Goal: Information Seeking & Learning: Compare options

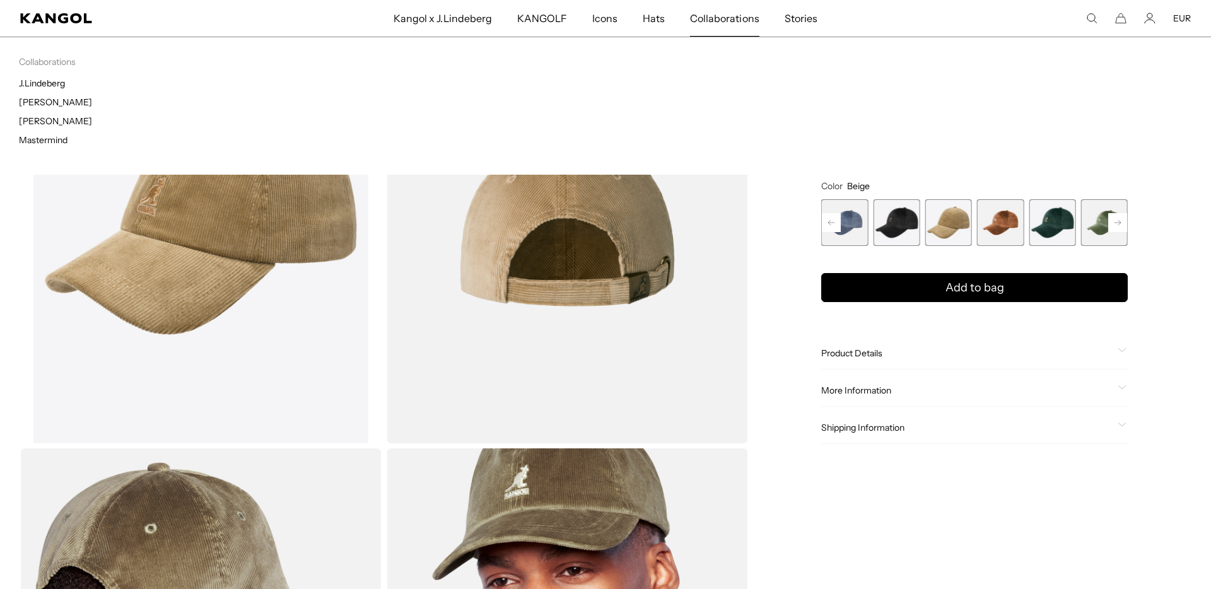
scroll to position [0, 260]
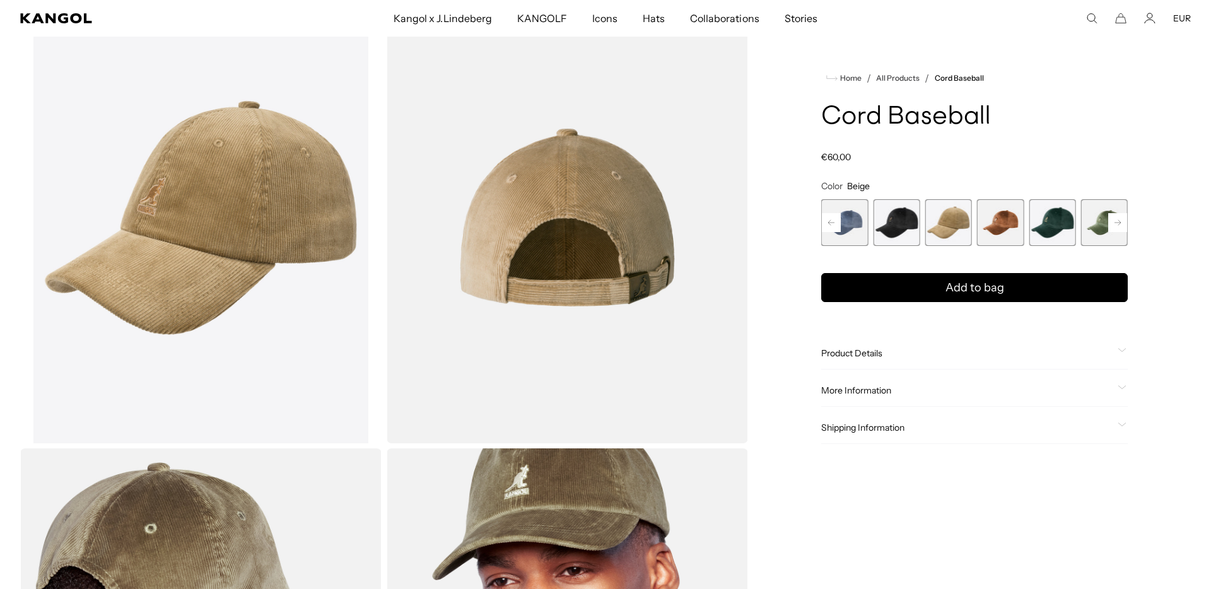
click at [1085, 18] on div "Search here EUR USD EUR" at bounding box center [1071, 18] width 240 height 11
click at [1091, 17] on icon "Search here" at bounding box center [1091, 18] width 11 height 11
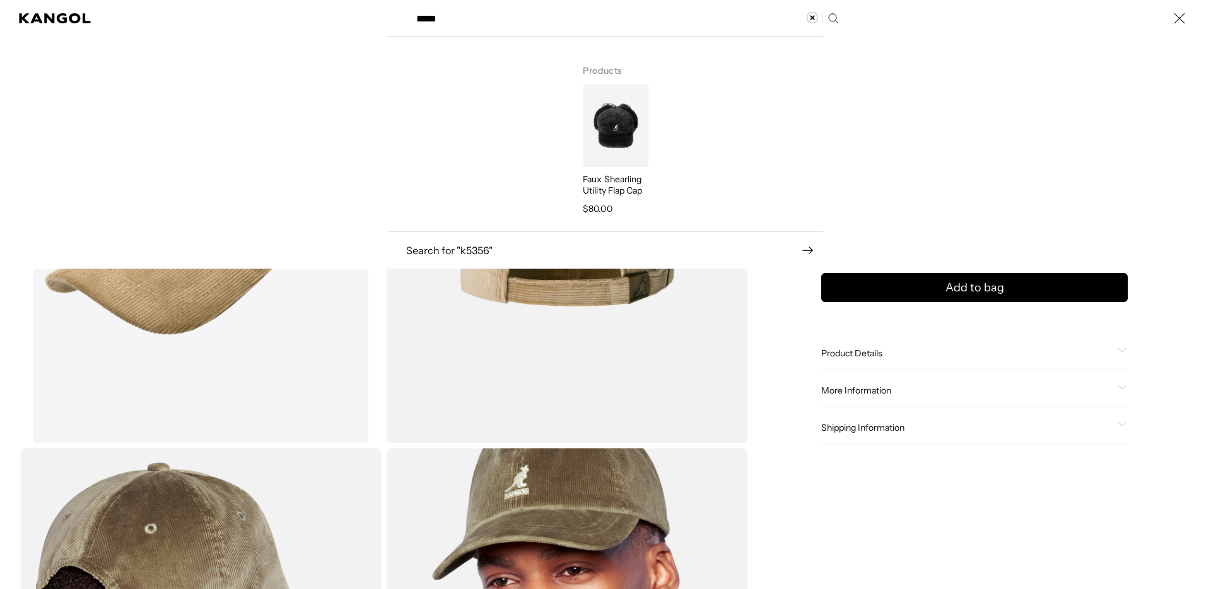
scroll to position [0, 0]
type input "*****"
click at [605, 153] on img "Search here" at bounding box center [616, 126] width 66 height 83
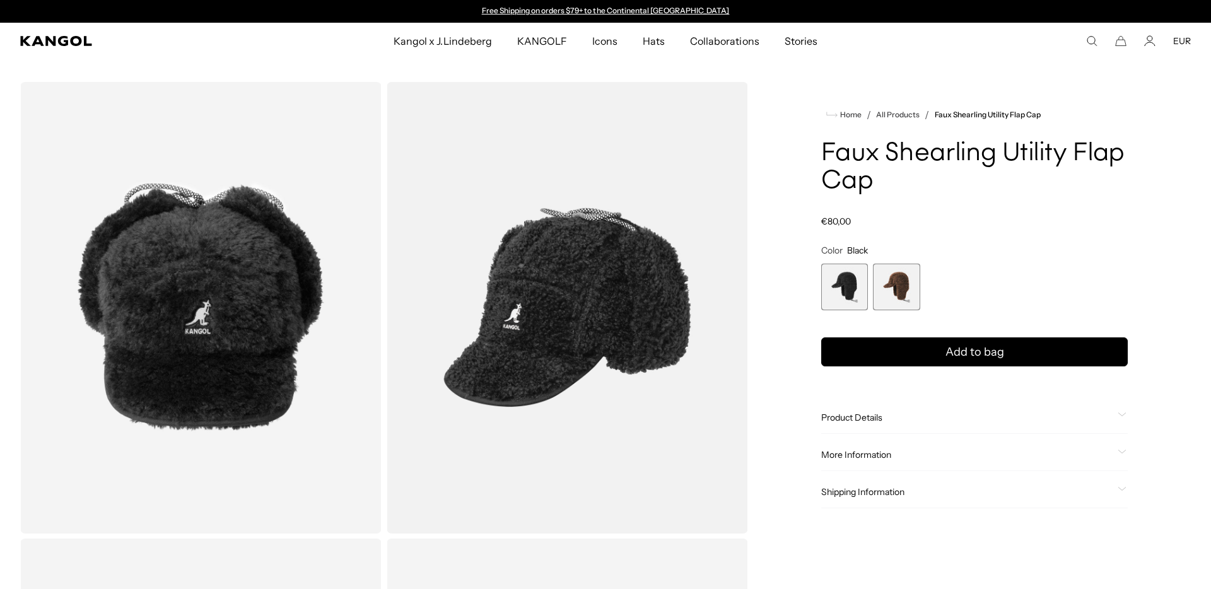
click at [974, 423] on div "Product Details The Faux Shearling Utility Flap Cap combines the look of a 5-pa…" at bounding box center [974, 418] width 307 height 32
click at [979, 419] on span "Product Details" at bounding box center [966, 417] width 291 height 11
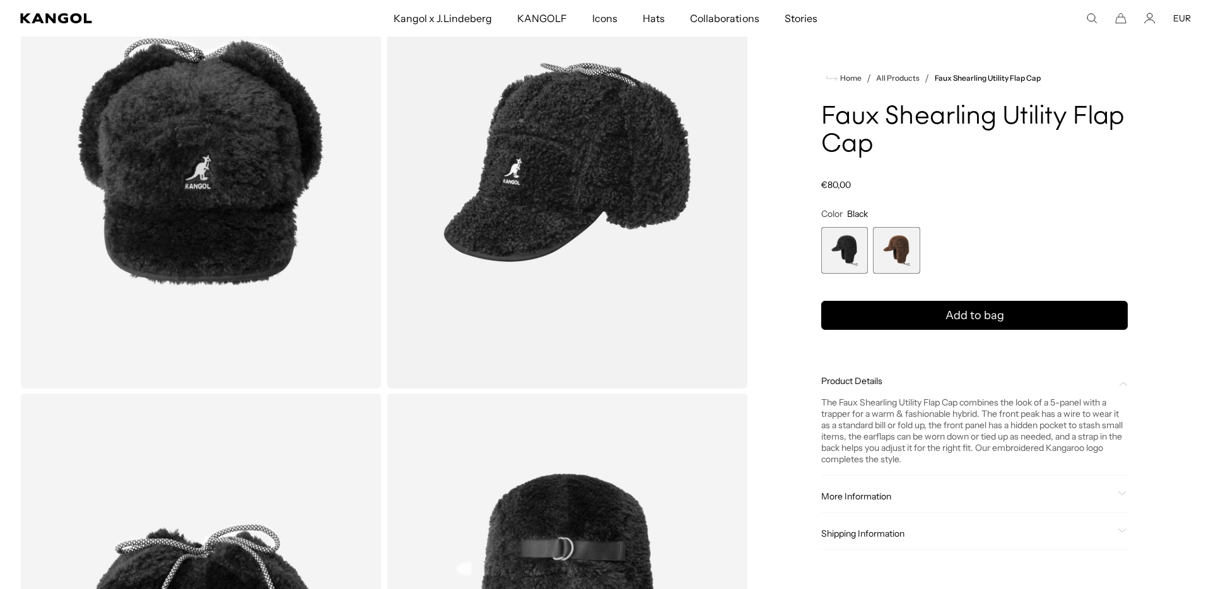
scroll to position [160, 0]
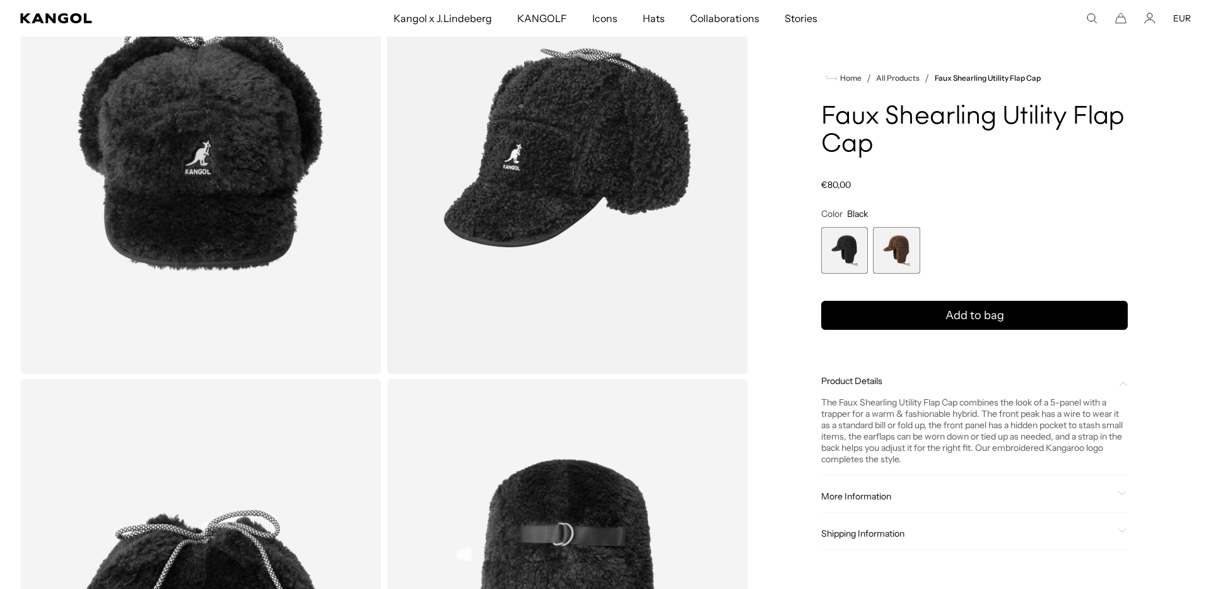
drag, startPoint x: 960, startPoint y: 494, endPoint x: 962, endPoint y: 488, distance: 6.8
click at [961, 491] on span "More Information" at bounding box center [966, 496] width 291 height 11
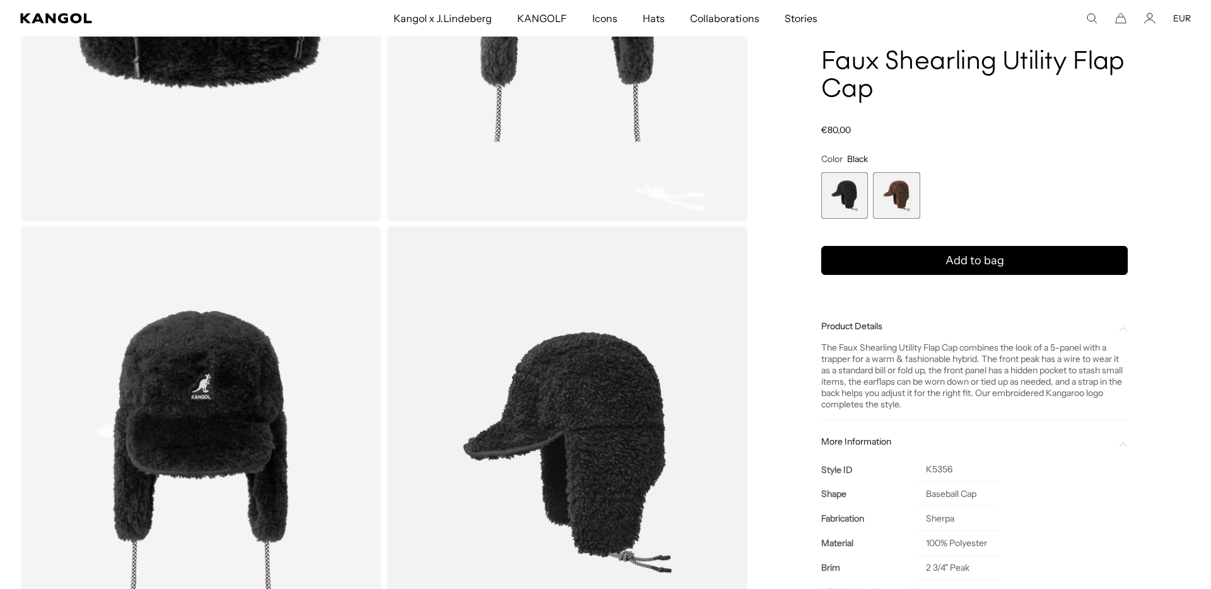
scroll to position [742, 0]
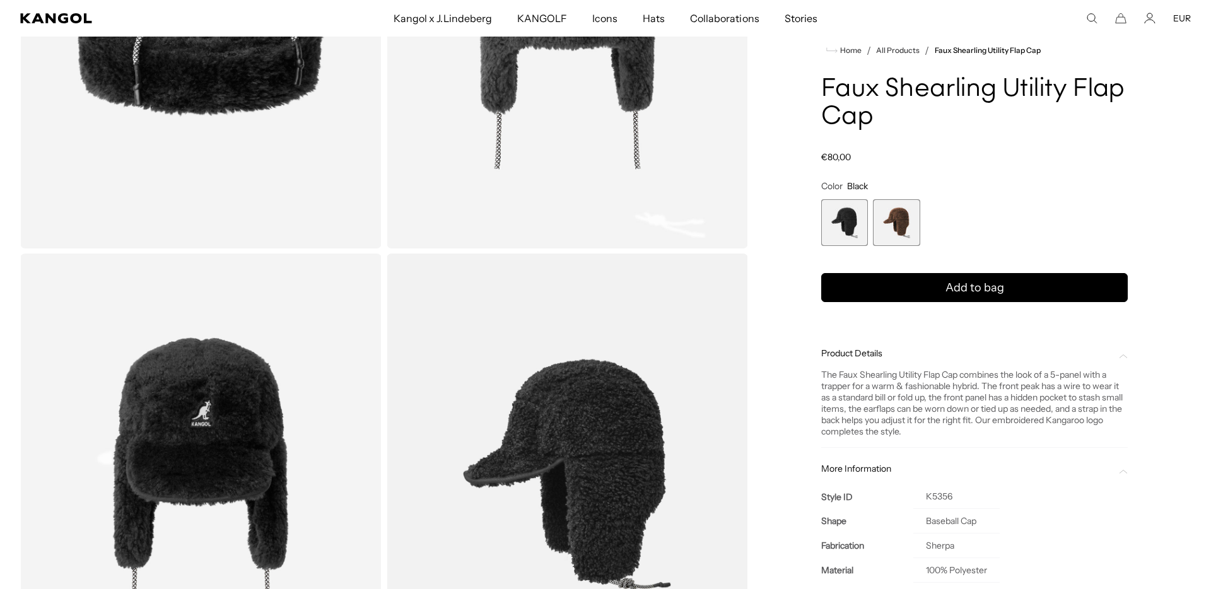
click at [906, 225] on span "2 of 2" at bounding box center [896, 222] width 47 height 47
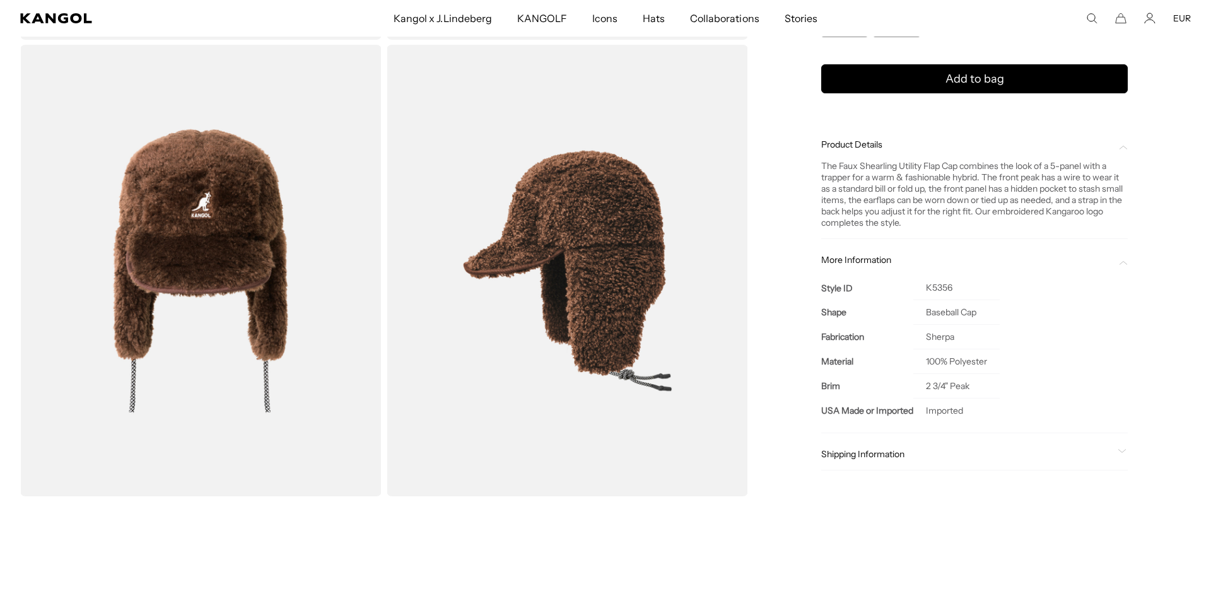
scroll to position [0, 260]
click at [937, 190] on div "The Faux Shearling Utility Flap Cap combines the look of a 5-panel with a trapp…" at bounding box center [974, 195] width 307 height 68
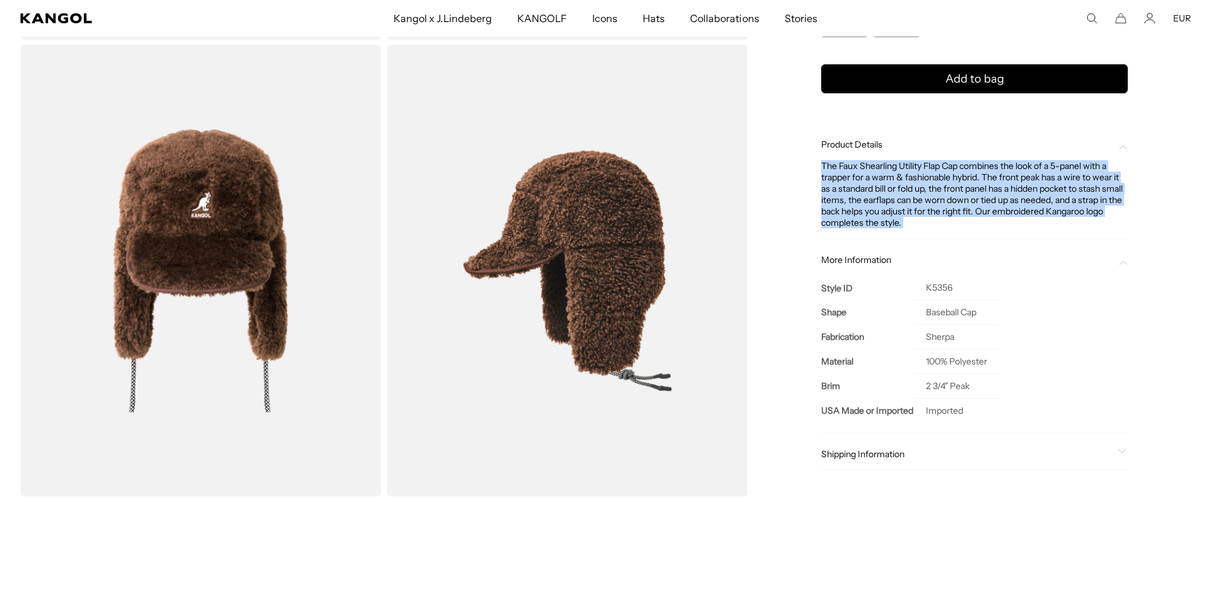
click at [937, 190] on div "The Faux Shearling Utility Flap Cap combines the look of a 5-panel with a trapp…" at bounding box center [974, 195] width 307 height 68
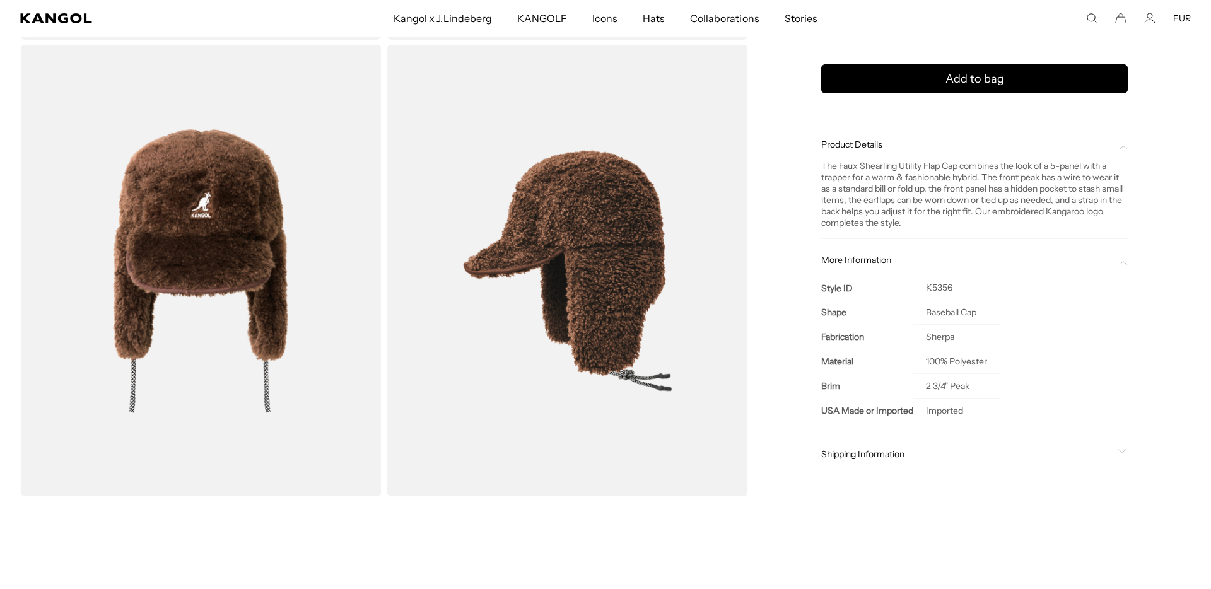
drag, startPoint x: 1089, startPoint y: 18, endPoint x: 1047, endPoint y: 19, distance: 42.3
click at [1089, 18] on icon "Search here" at bounding box center [1091, 18] width 11 height 11
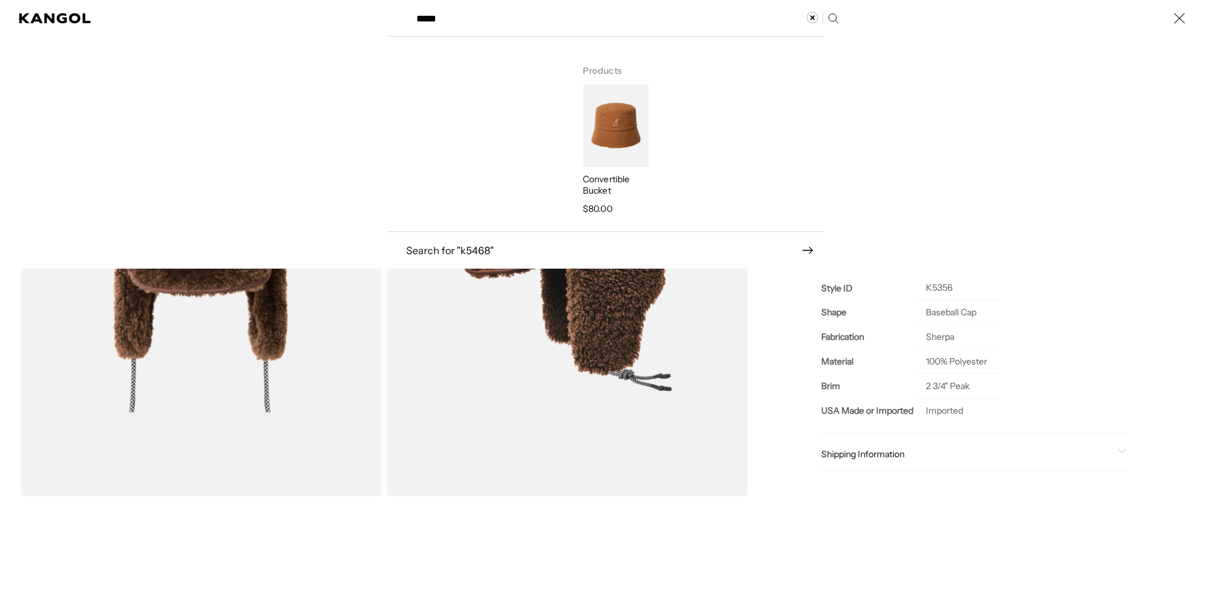
scroll to position [0, 260]
type input "*****"
click at [603, 138] on img "Search here" at bounding box center [616, 126] width 66 height 83
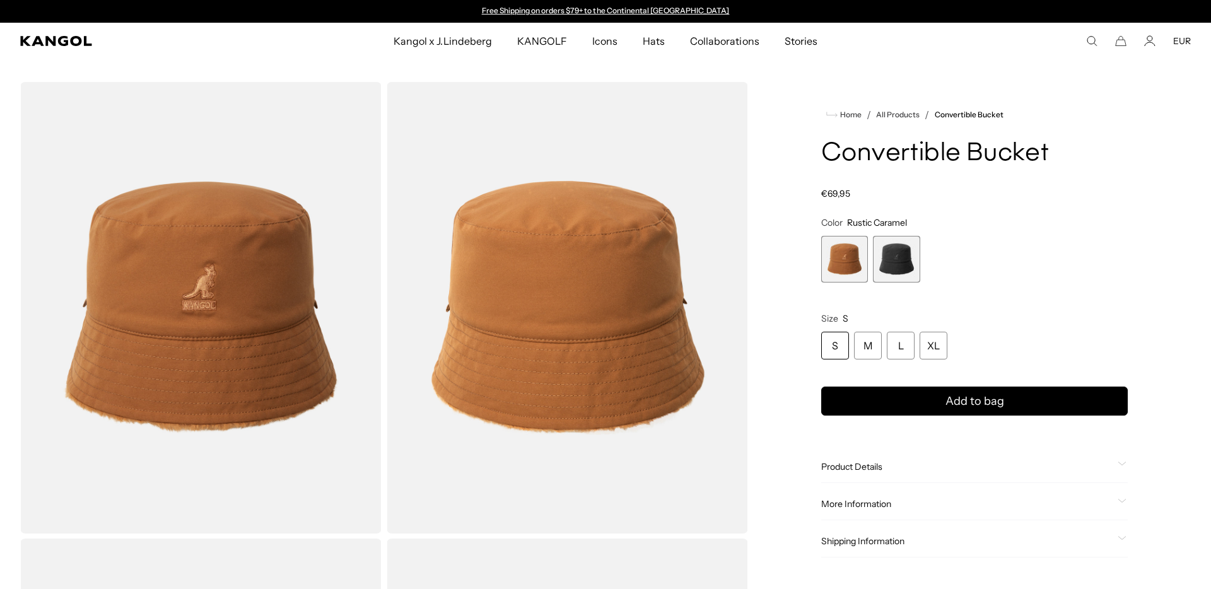
click at [898, 252] on span "2 of 2" at bounding box center [896, 259] width 47 height 47
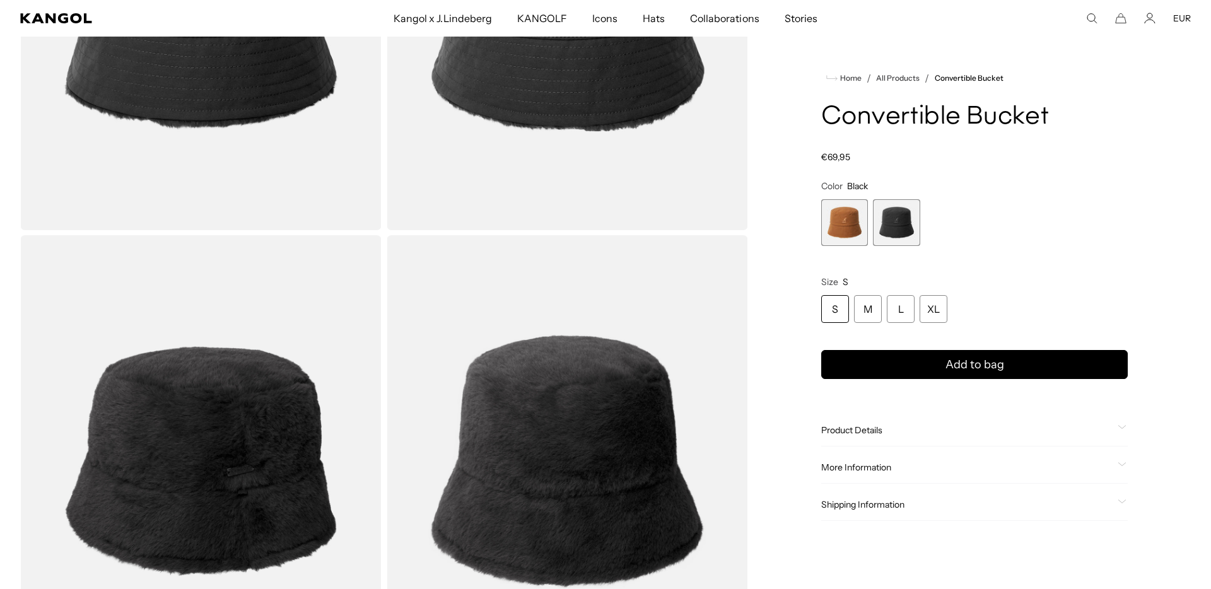
click at [1004, 479] on div "More Information Style ID K5468 Shape BUCKET Fabrication POLYESTER USA Made or …" at bounding box center [974, 468] width 307 height 32
click at [1012, 473] on div "More Information Style ID K5468 Shape BUCKET Fabrication POLYESTER USA Made or …" at bounding box center [974, 468] width 307 height 32
click at [1017, 465] on span "More Information" at bounding box center [966, 467] width 291 height 11
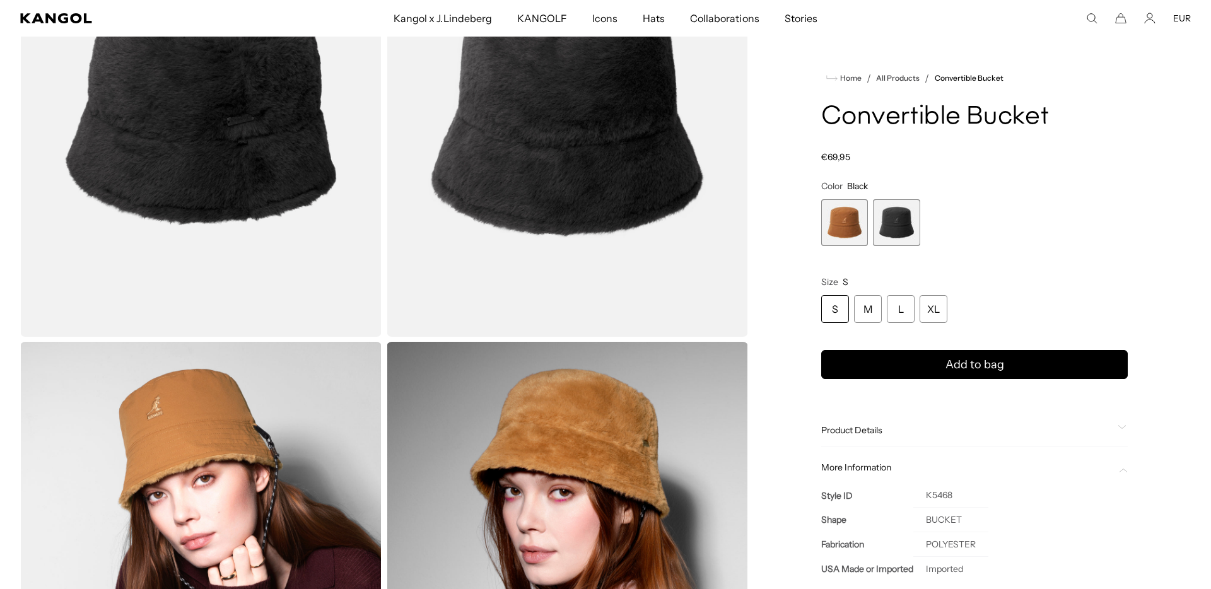
scroll to position [0, 260]
click at [916, 427] on span "Product Details" at bounding box center [966, 429] width 291 height 11
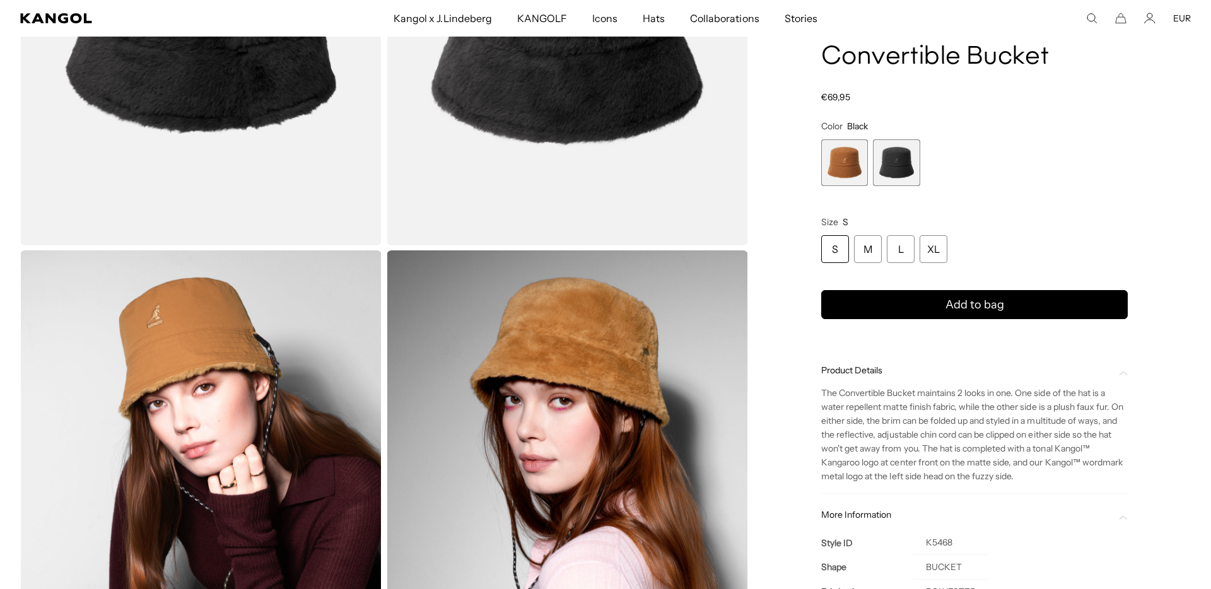
click at [916, 427] on p "The Convertible Bucket maintains 2 looks in one. One side of the hat is a water…" at bounding box center [974, 435] width 307 height 97
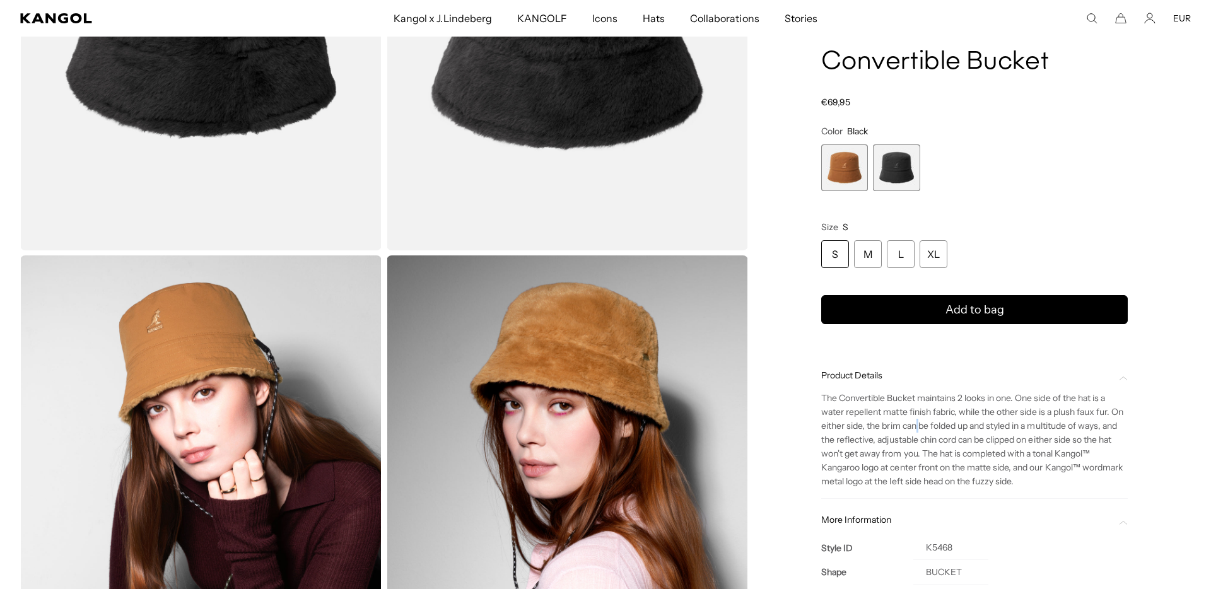
click at [916, 427] on p "The Convertible Bucket maintains 2 looks in one. One side of the hat is a water…" at bounding box center [974, 440] width 307 height 97
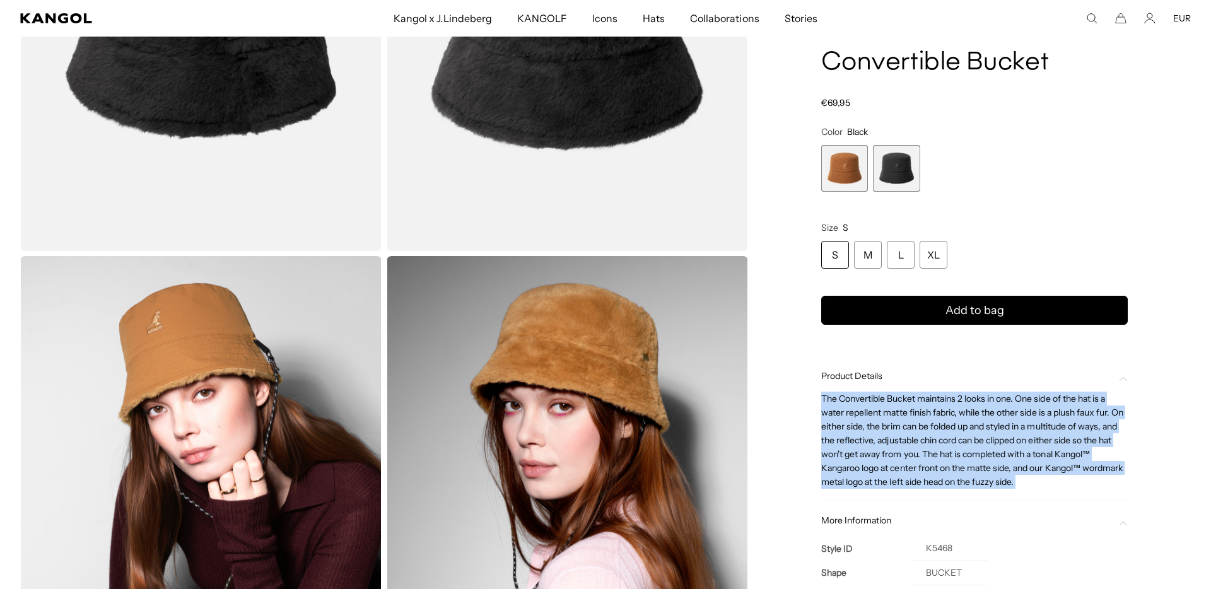
click at [916, 427] on p "The Convertible Bucket maintains 2 looks in one. One side of the hat is a water…" at bounding box center [974, 440] width 307 height 97
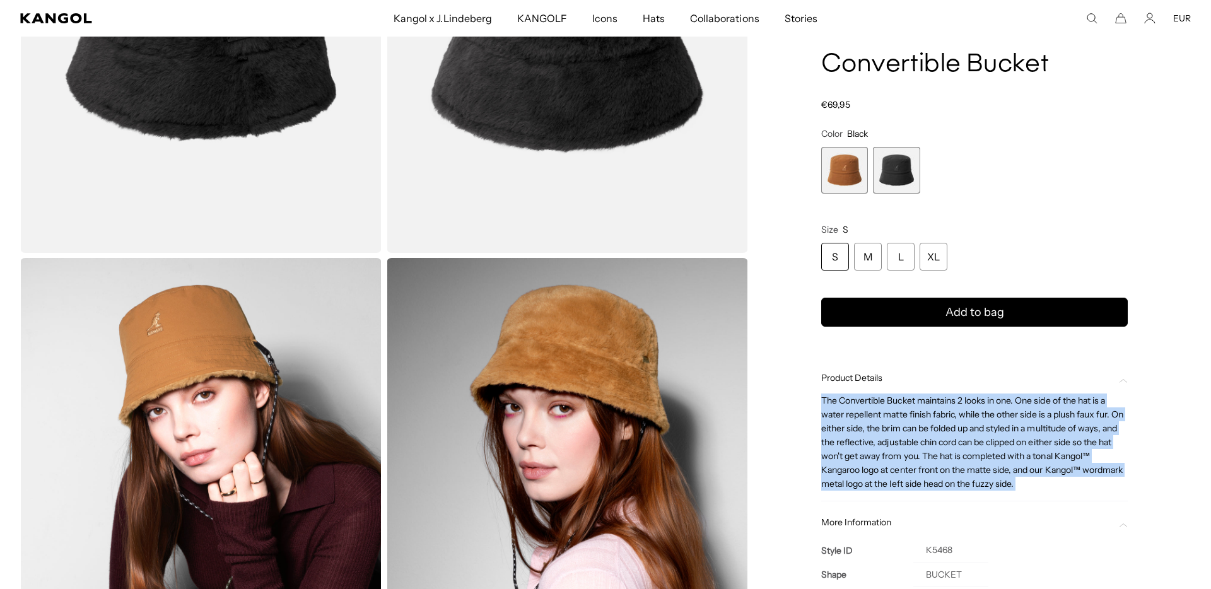
copy div "The Convertible Bucket maintains 2 looks in one. One side of the hat is a water…"
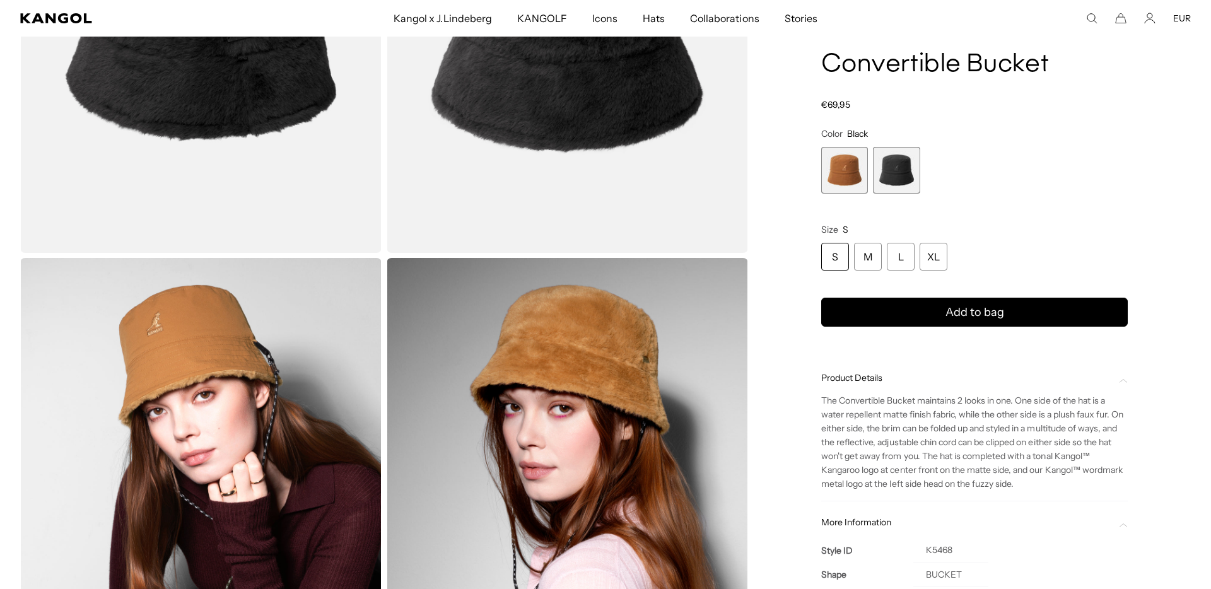
click at [1079, 18] on div "Search here EUR USD EUR" at bounding box center [1071, 18] width 240 height 11
click at [1092, 20] on icon "Search here" at bounding box center [1091, 18] width 11 height 11
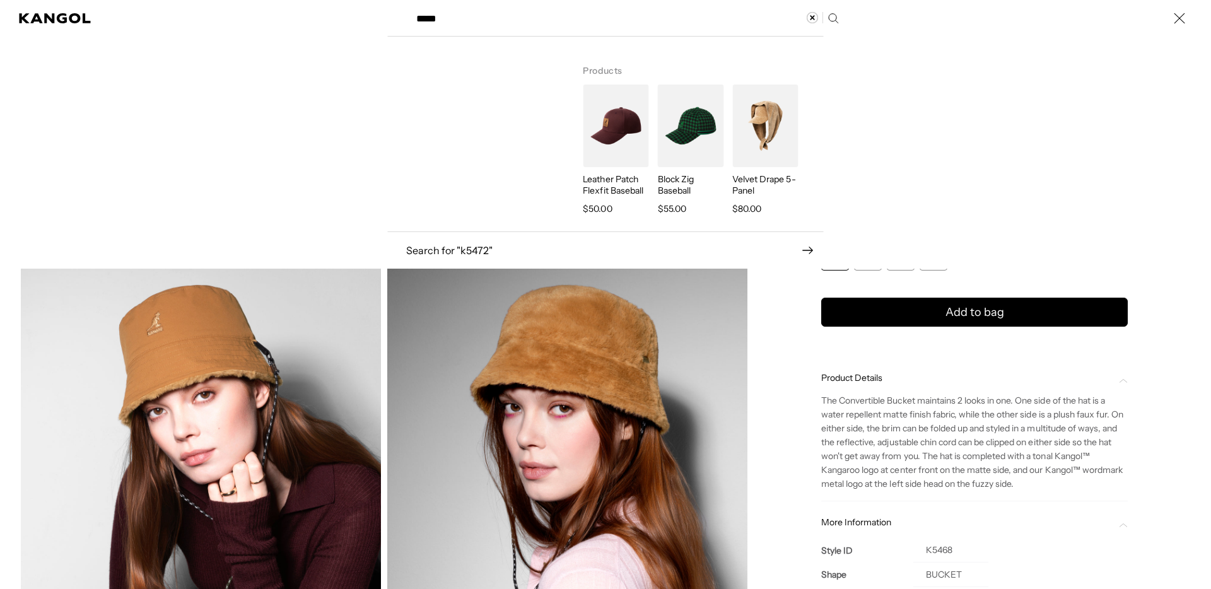
scroll to position [0, 260]
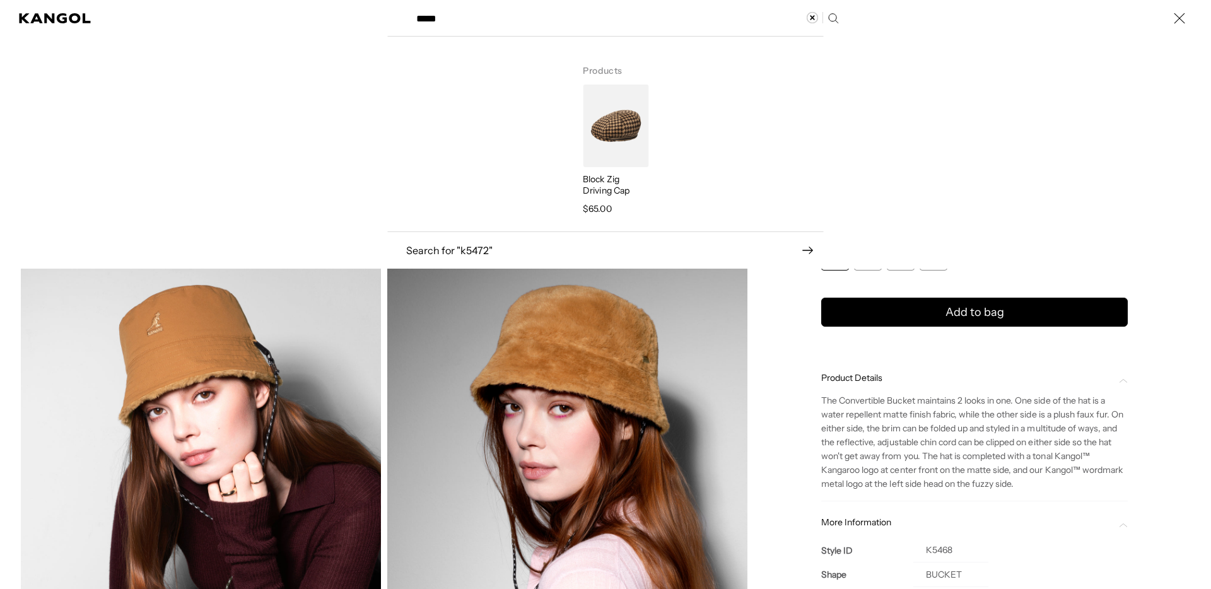
type input "*****"
click at [619, 127] on img "Search here" at bounding box center [616, 126] width 66 height 83
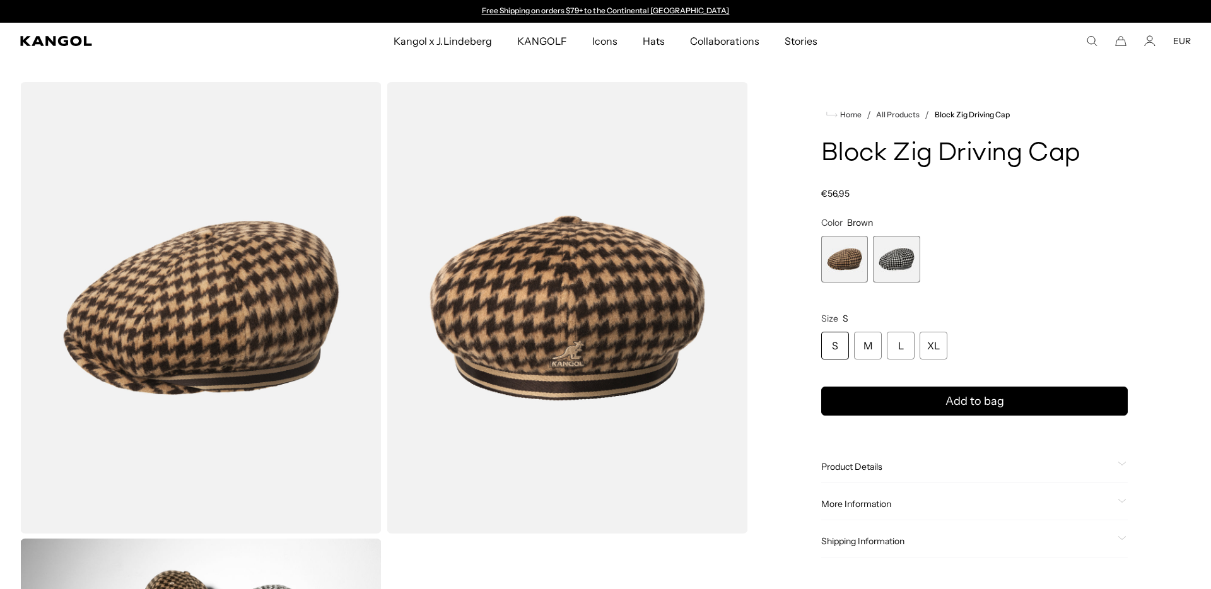
click at [906, 257] on span "2 of 2" at bounding box center [896, 259] width 47 height 47
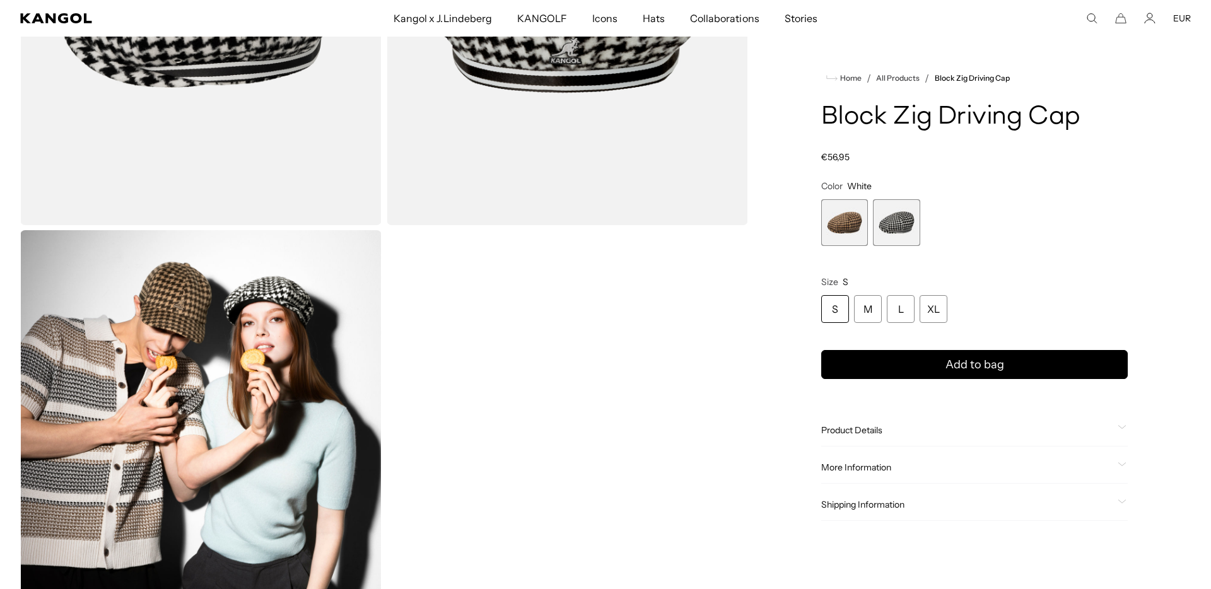
scroll to position [0, 260]
click at [863, 469] on span "More Information" at bounding box center [966, 467] width 291 height 11
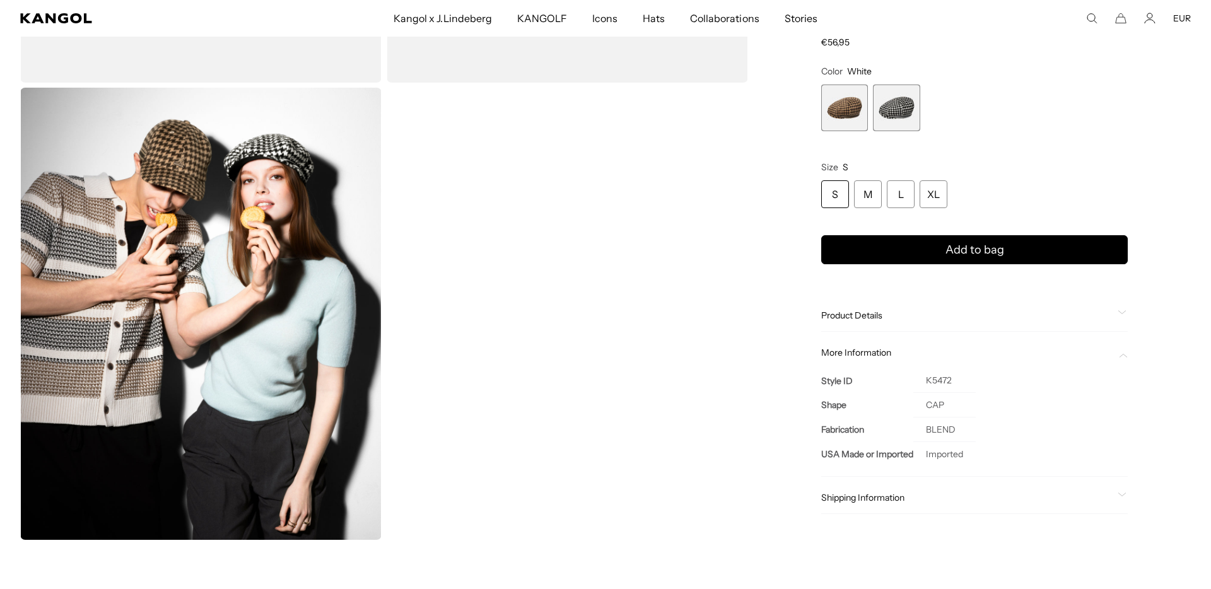
scroll to position [0, 0]
click at [892, 319] on span "Product Details" at bounding box center [966, 315] width 291 height 11
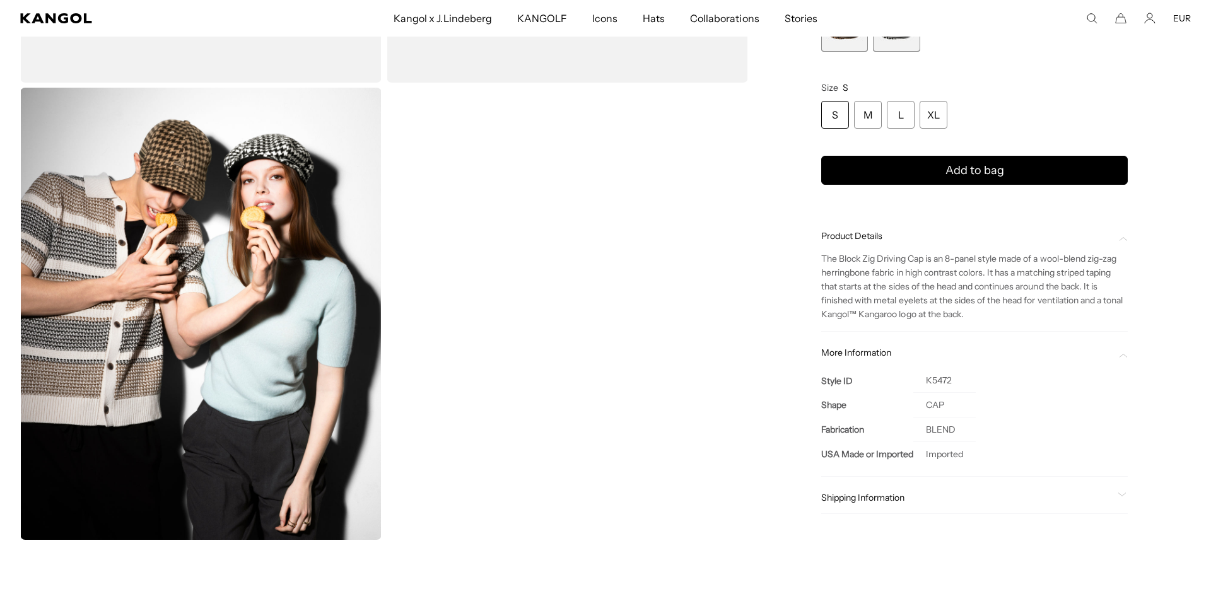
click at [886, 313] on p "The Block Zig Driving Cap is an 8-panel style made of a wool-blend zig-zag herr…" at bounding box center [974, 286] width 307 height 69
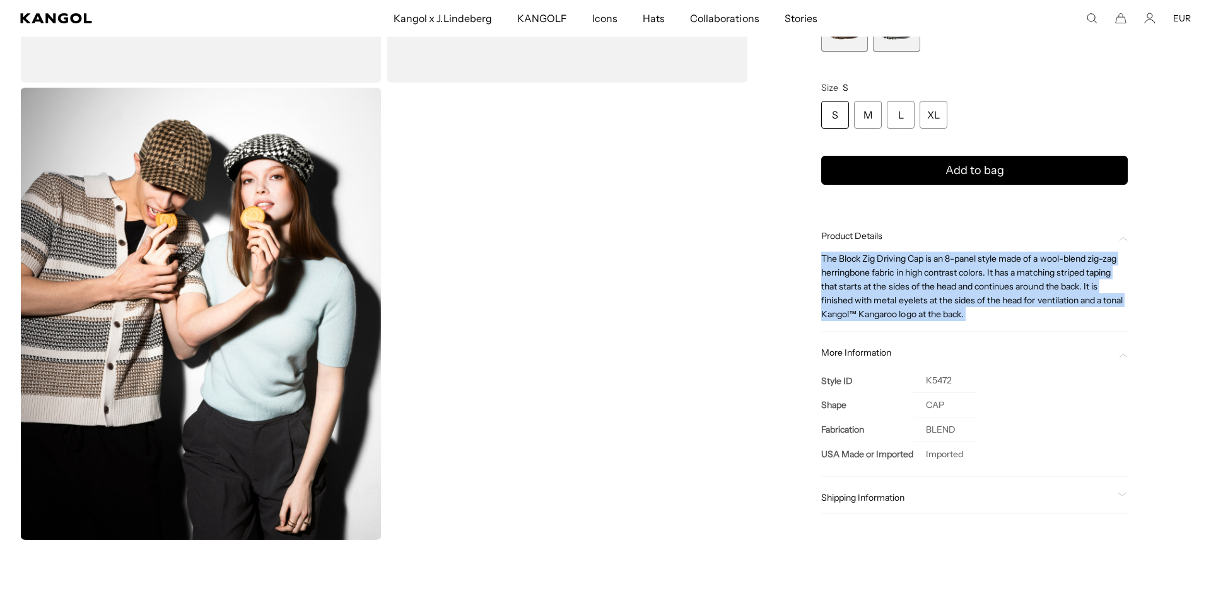
click at [886, 313] on p "The Block Zig Driving Cap is an 8-panel style made of a wool-blend zig-zag herr…" at bounding box center [974, 286] width 307 height 69
copy div "The Block Zig Driving Cap is an 8-panel style made of a wool-blend zig-zag herr…"
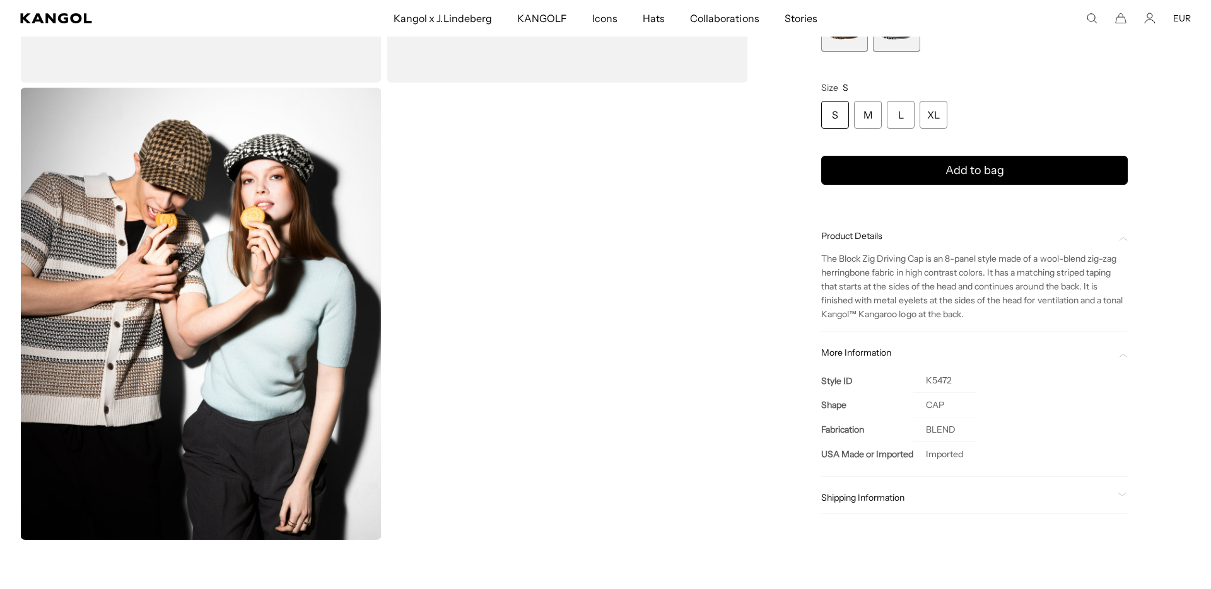
drag, startPoint x: 1086, startPoint y: 18, endPoint x: 919, endPoint y: 18, distance: 167.1
click at [1071, 18] on div "Search here EUR USD EUR" at bounding box center [1071, 18] width 240 height 11
click at [1091, 18] on icon "Search here" at bounding box center [1091, 18] width 11 height 11
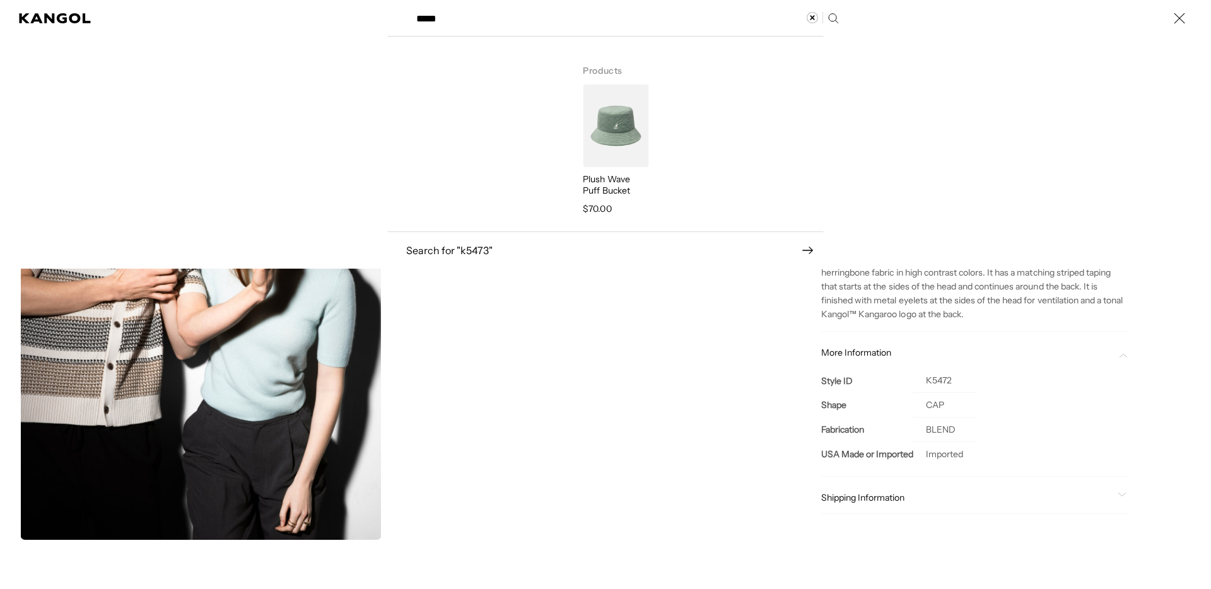
scroll to position [0, 0]
type input "*****"
click at [588, 129] on img "Search here" at bounding box center [616, 126] width 66 height 83
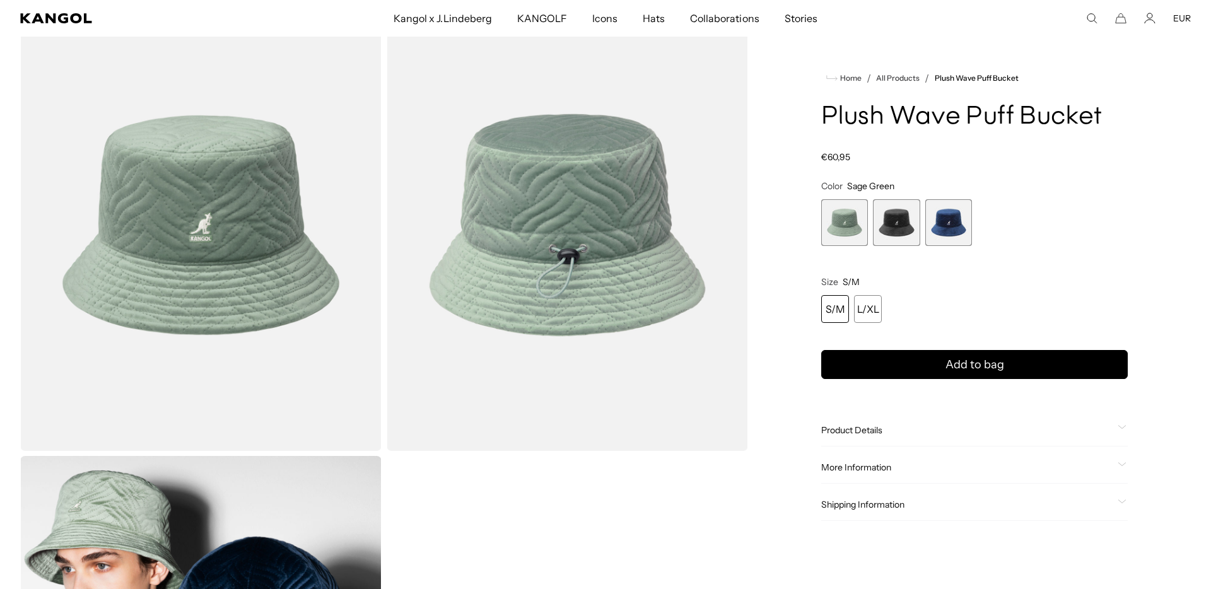
click at [884, 215] on span "2 of 3" at bounding box center [896, 222] width 47 height 47
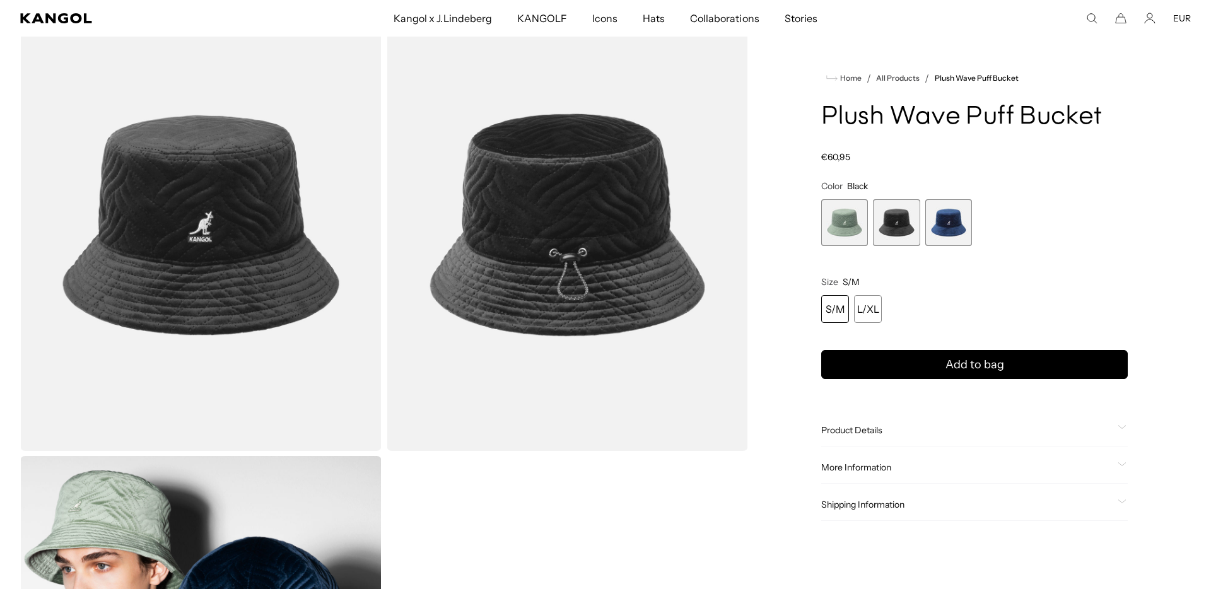
click at [941, 223] on span "3 of 3" at bounding box center [948, 222] width 47 height 47
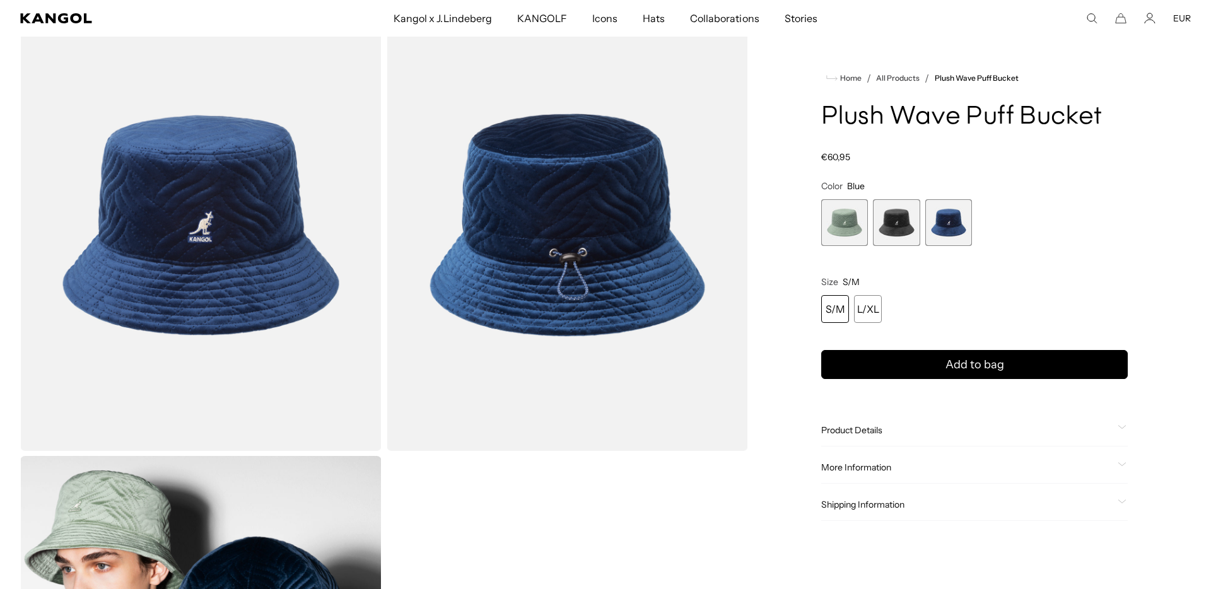
scroll to position [0, 260]
drag, startPoint x: 849, startPoint y: 430, endPoint x: 878, endPoint y: 462, distance: 43.3
click at [849, 430] on span "Product Details" at bounding box center [966, 429] width 291 height 11
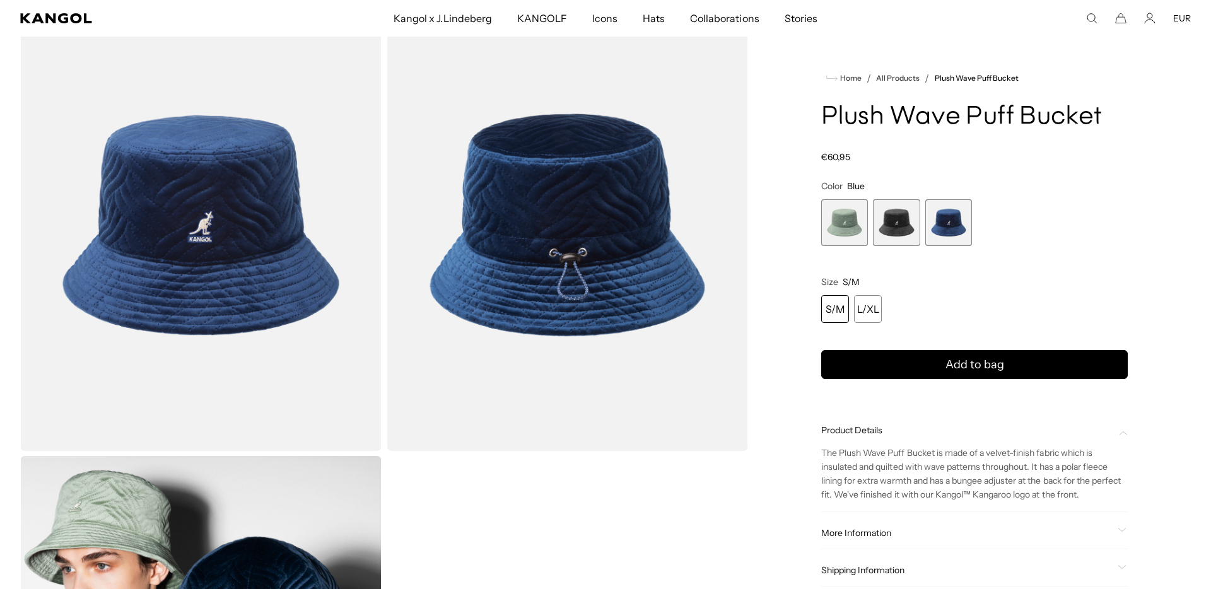
click at [891, 483] on p "The Plush Wave Puff Bucket is made of a velvet-finish fabric which is insulated…" at bounding box center [974, 474] width 307 height 56
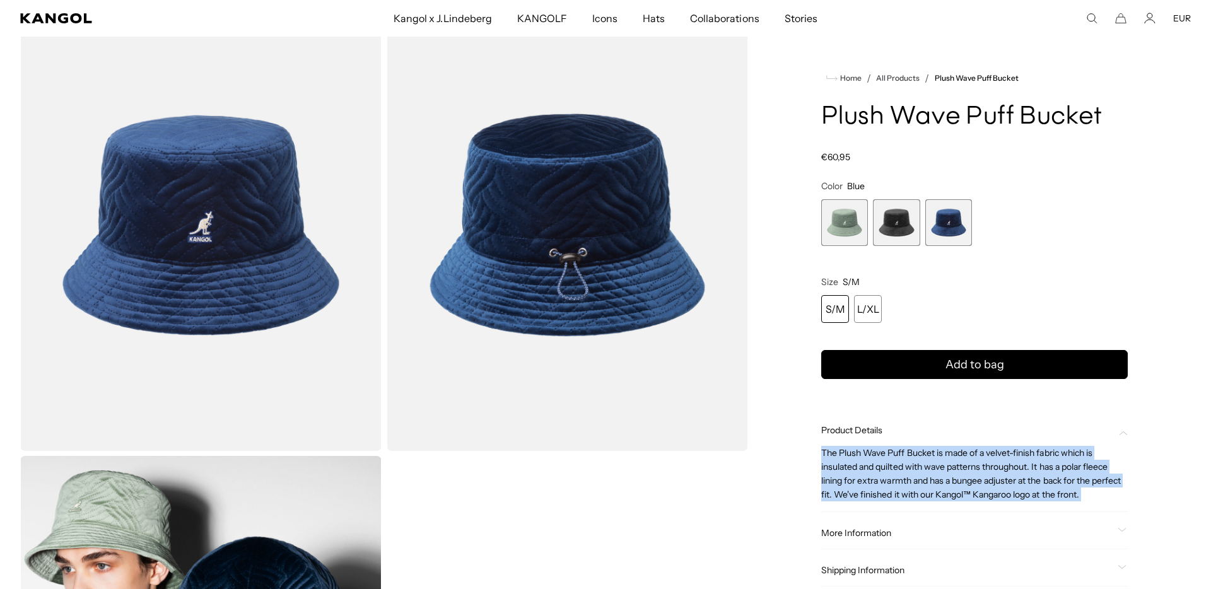
click at [891, 482] on p "The Plush Wave Puff Bucket is made of a velvet-finish fabric which is insulated…" at bounding box center [974, 474] width 307 height 56
copy div "The Plush Wave Puff Bucket is made of a velvet-finish fabric which is insulated…"
